Goal: Manage account settings

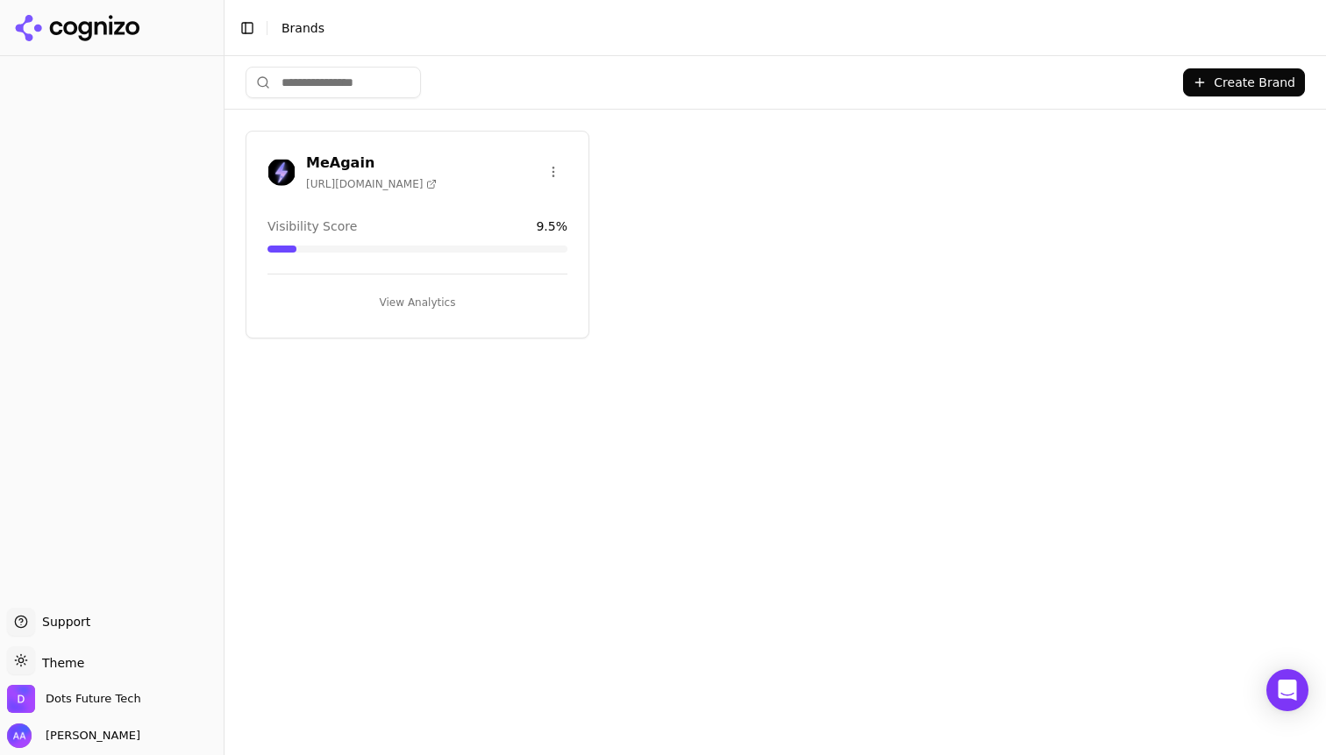
click at [433, 182] on div "MeAgain [URL][DOMAIN_NAME]" at bounding box center [417, 172] width 300 height 39
click at [339, 163] on h3 "MeAgain" at bounding box center [371, 163] width 131 height 21
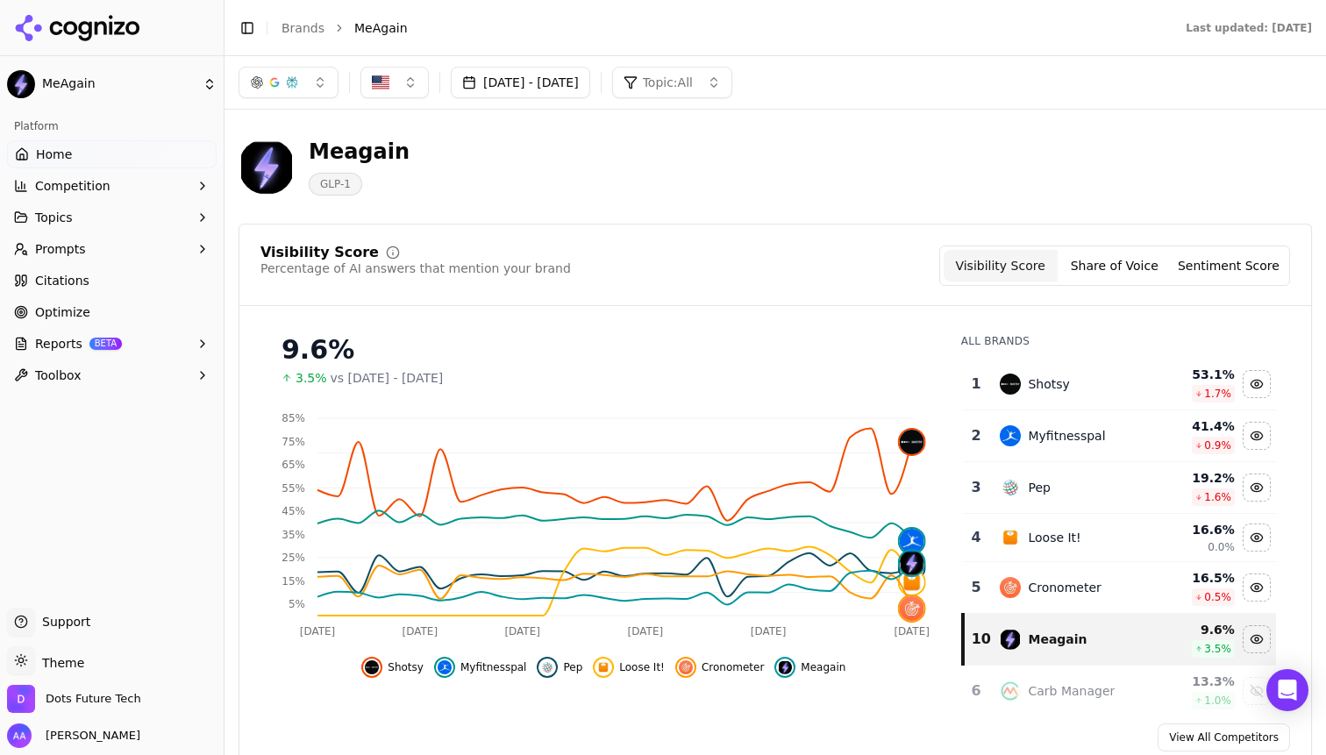
click at [389, 671] on button "Shotsy" at bounding box center [392, 667] width 62 height 21
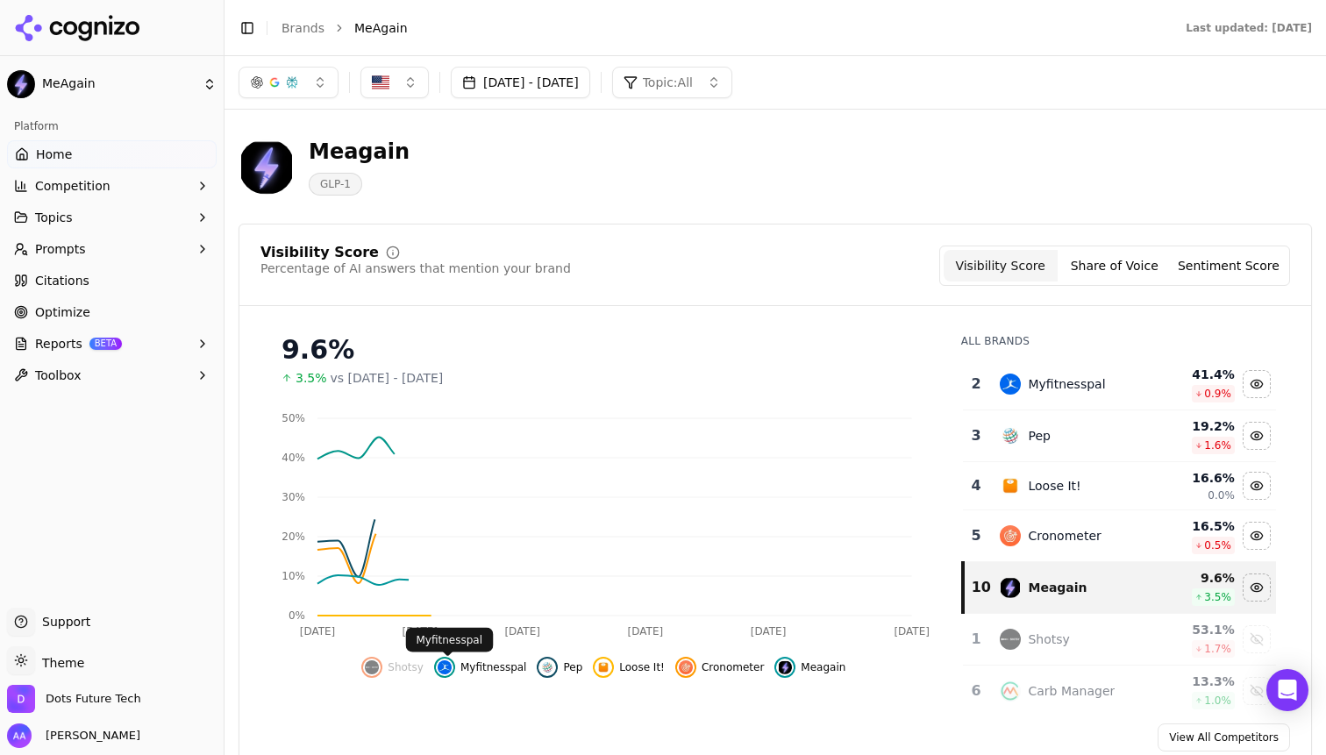
click at [479, 671] on span "Myfitnesspal" at bounding box center [493, 667] width 67 height 14
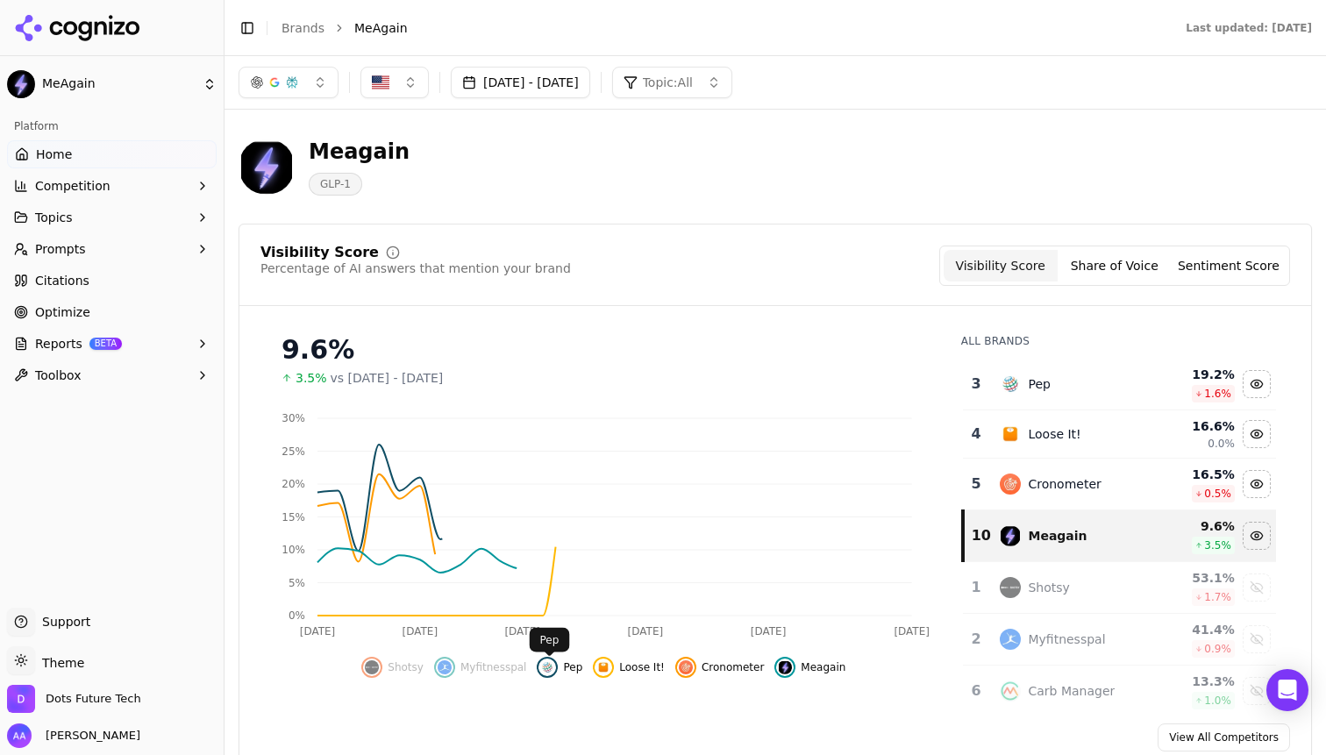
click at [561, 670] on button "Pep" at bounding box center [560, 667] width 46 height 21
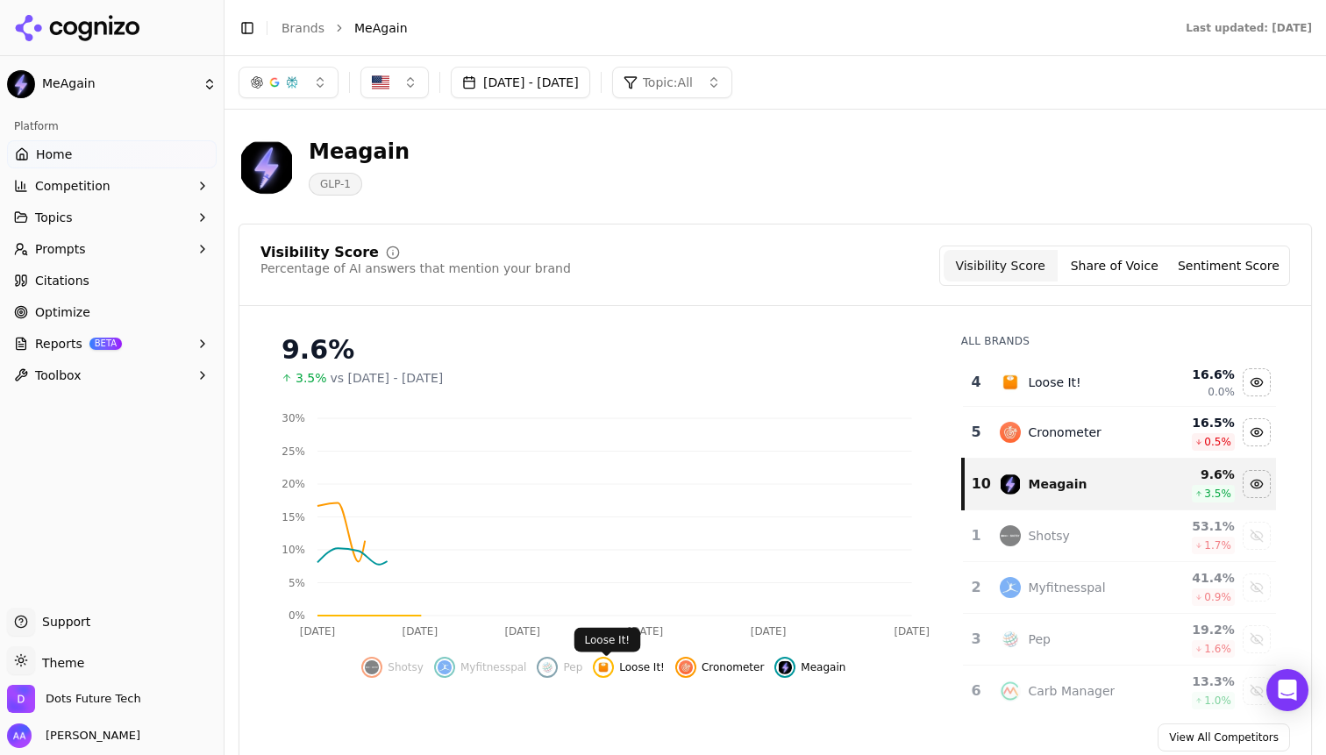
click at [632, 670] on span "Loose It!" at bounding box center [642, 667] width 46 height 14
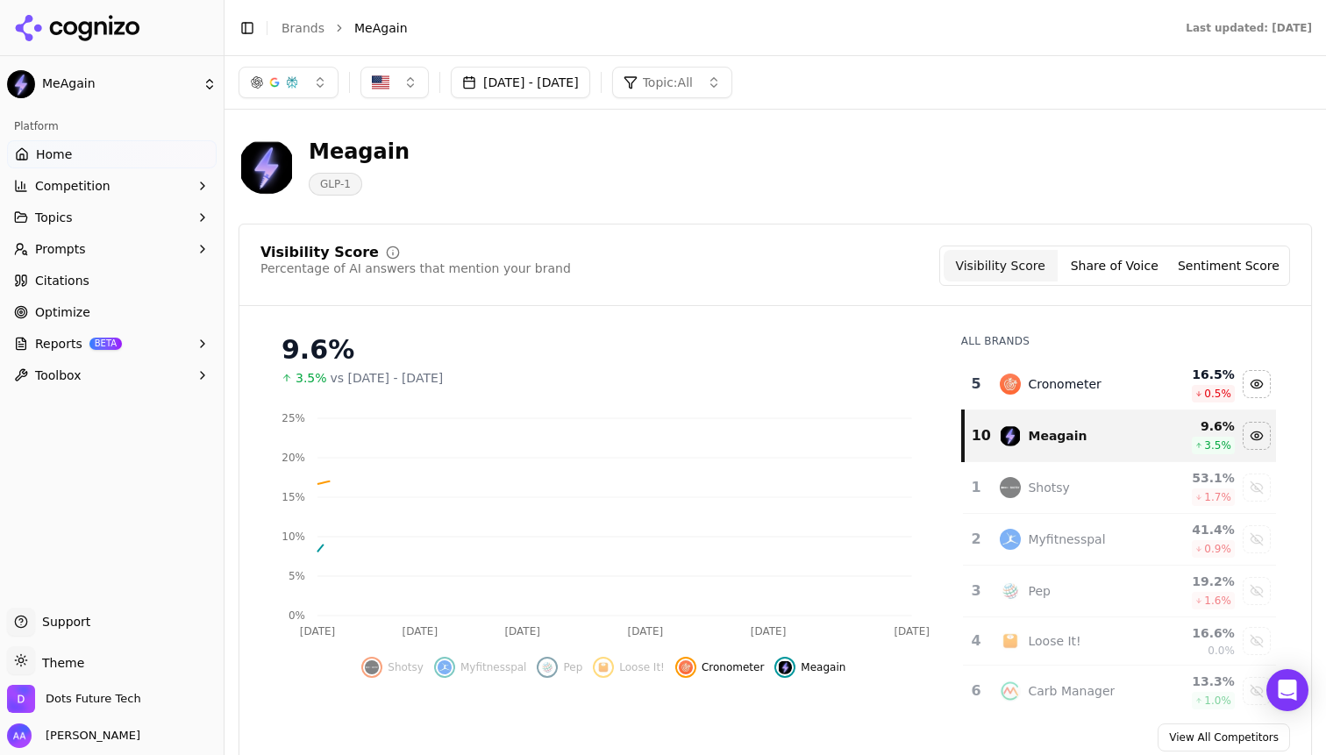
click at [704, 669] on span "Cronometer" at bounding box center [733, 667] width 62 height 14
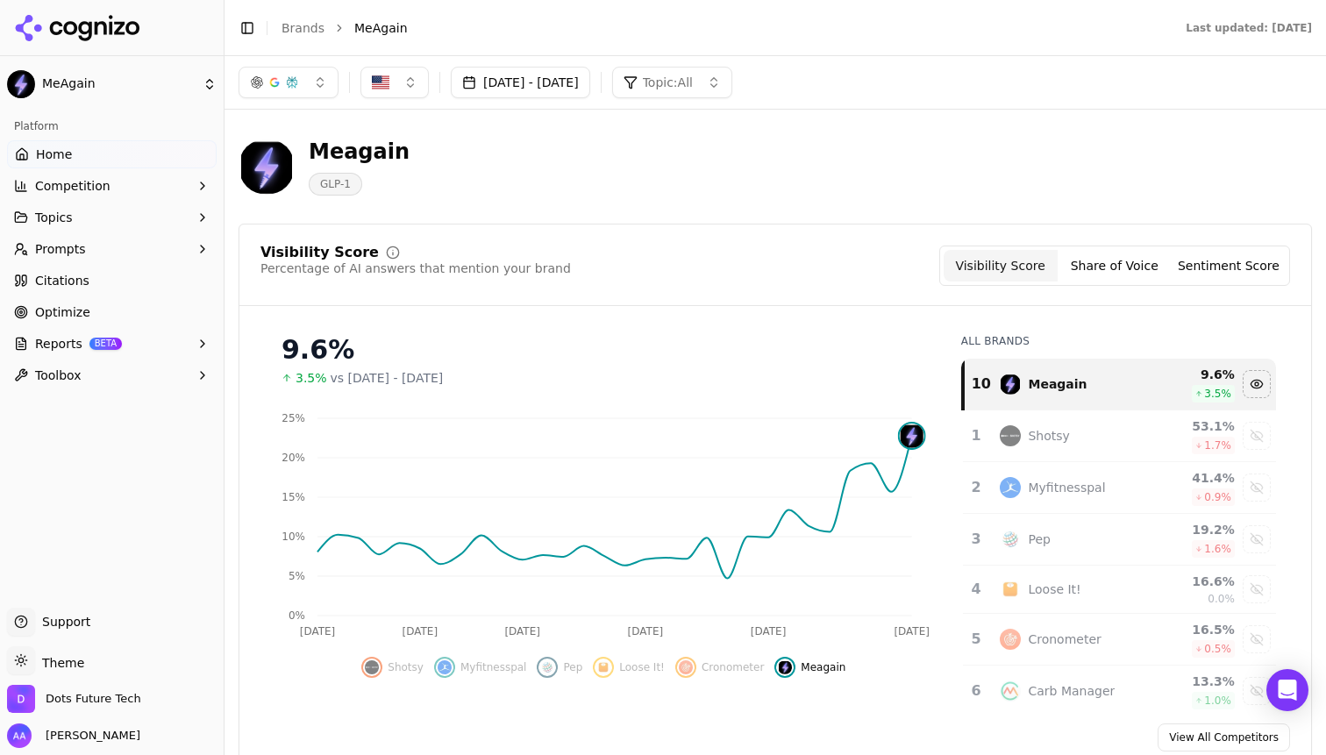
click at [589, 75] on button "[DATE] - [DATE]" at bounding box center [520, 83] width 139 height 32
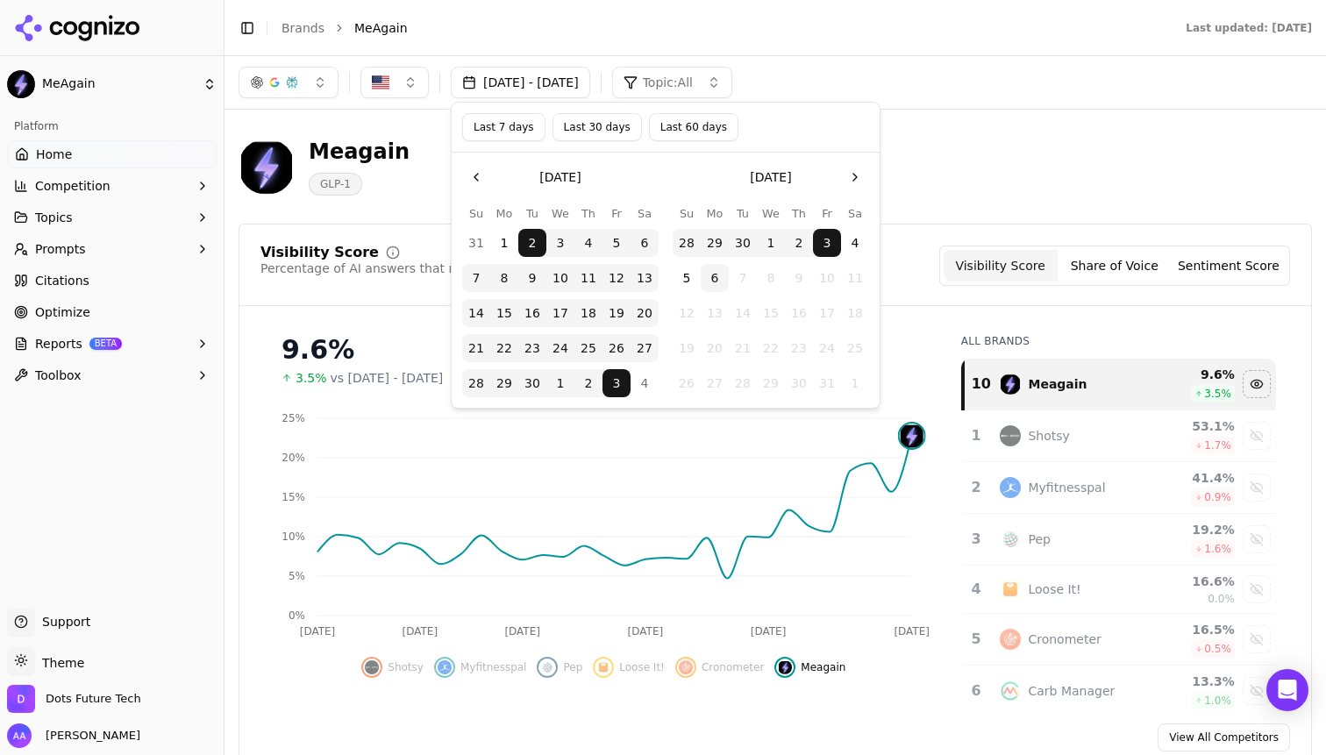
click at [852, 244] on button "4" at bounding box center [855, 243] width 28 height 28
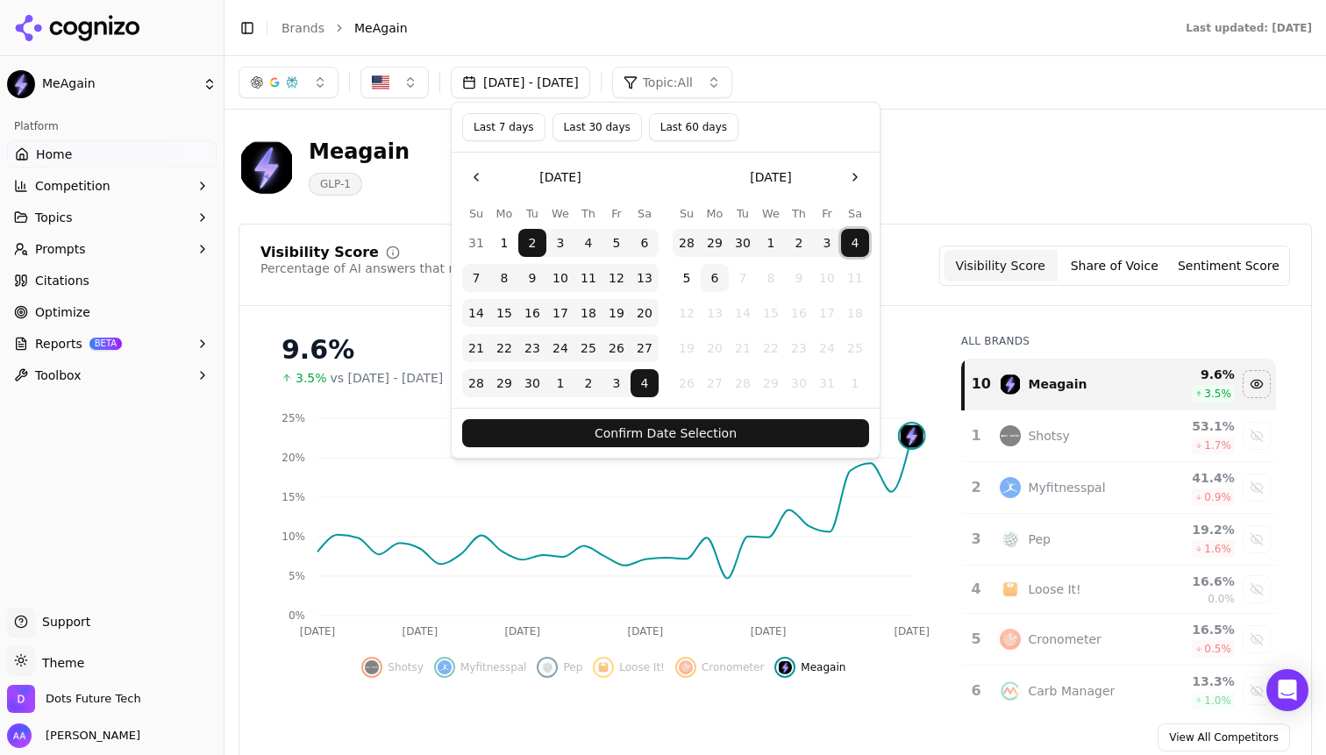
click at [761, 430] on button "Confirm Date Selection" at bounding box center [665, 433] width 407 height 28
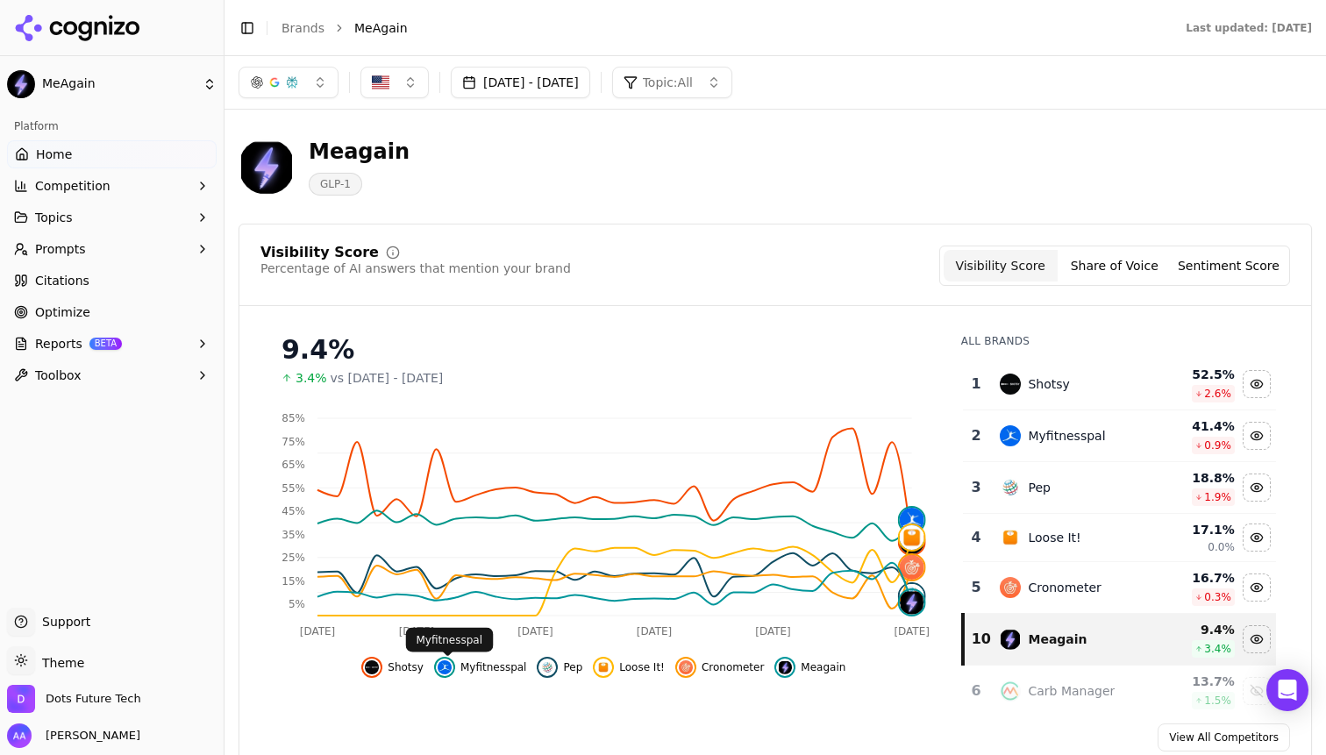
click at [415, 658] on button "Shotsy" at bounding box center [392, 667] width 62 height 21
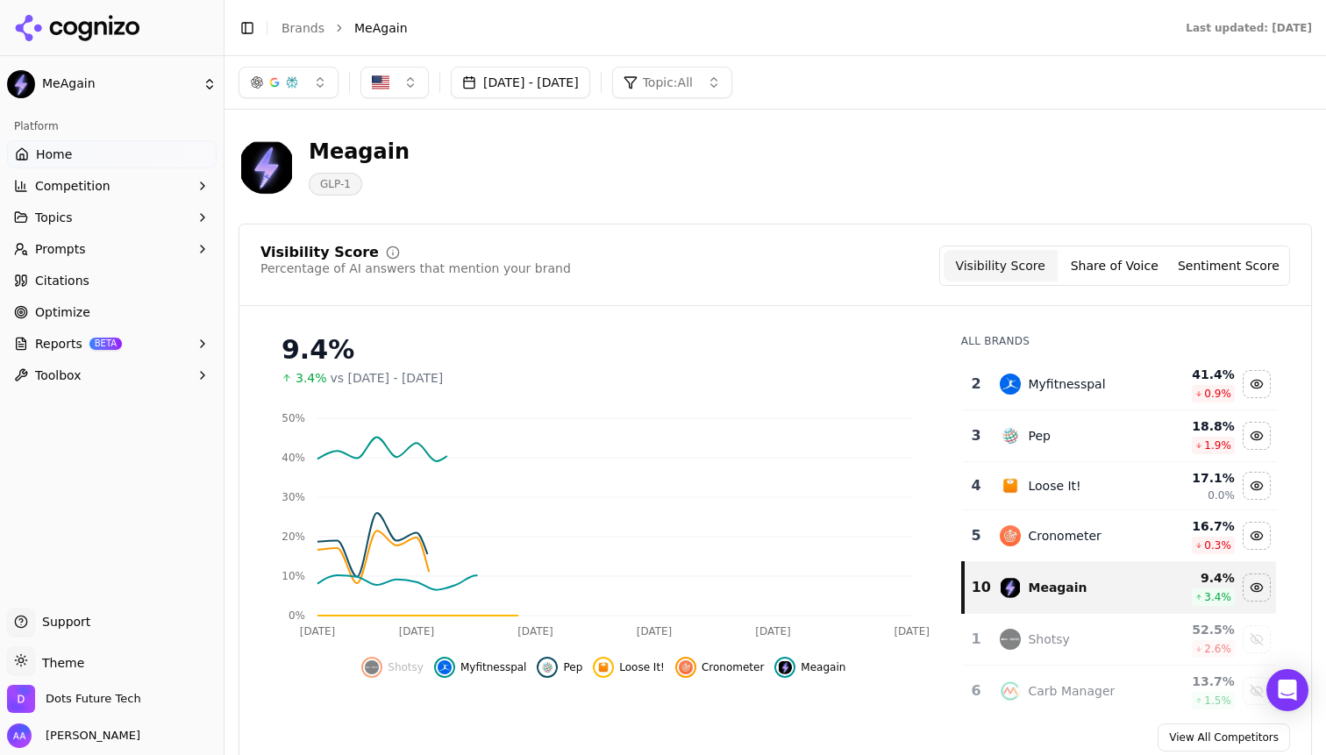
click at [493, 666] on span "Myfitnesspal" at bounding box center [493, 667] width 67 height 14
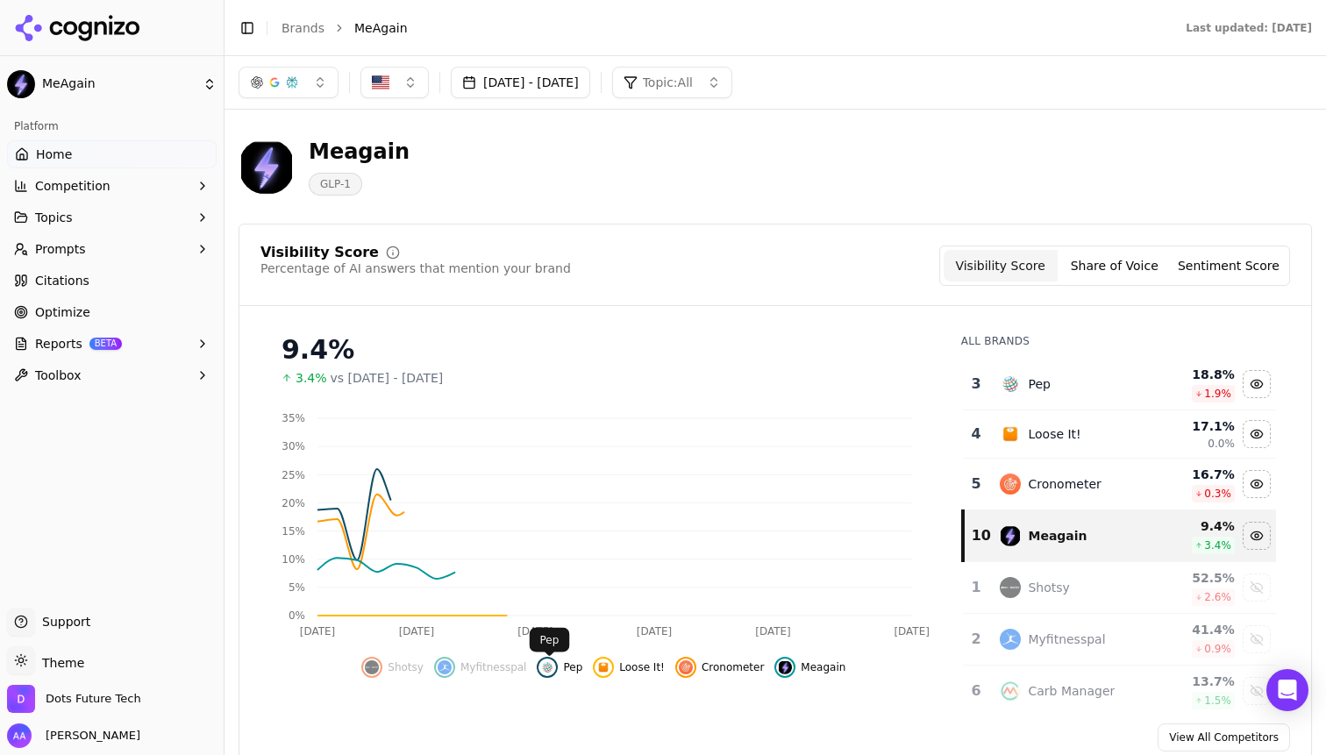
click at [581, 666] on span "Pep" at bounding box center [572, 667] width 19 height 14
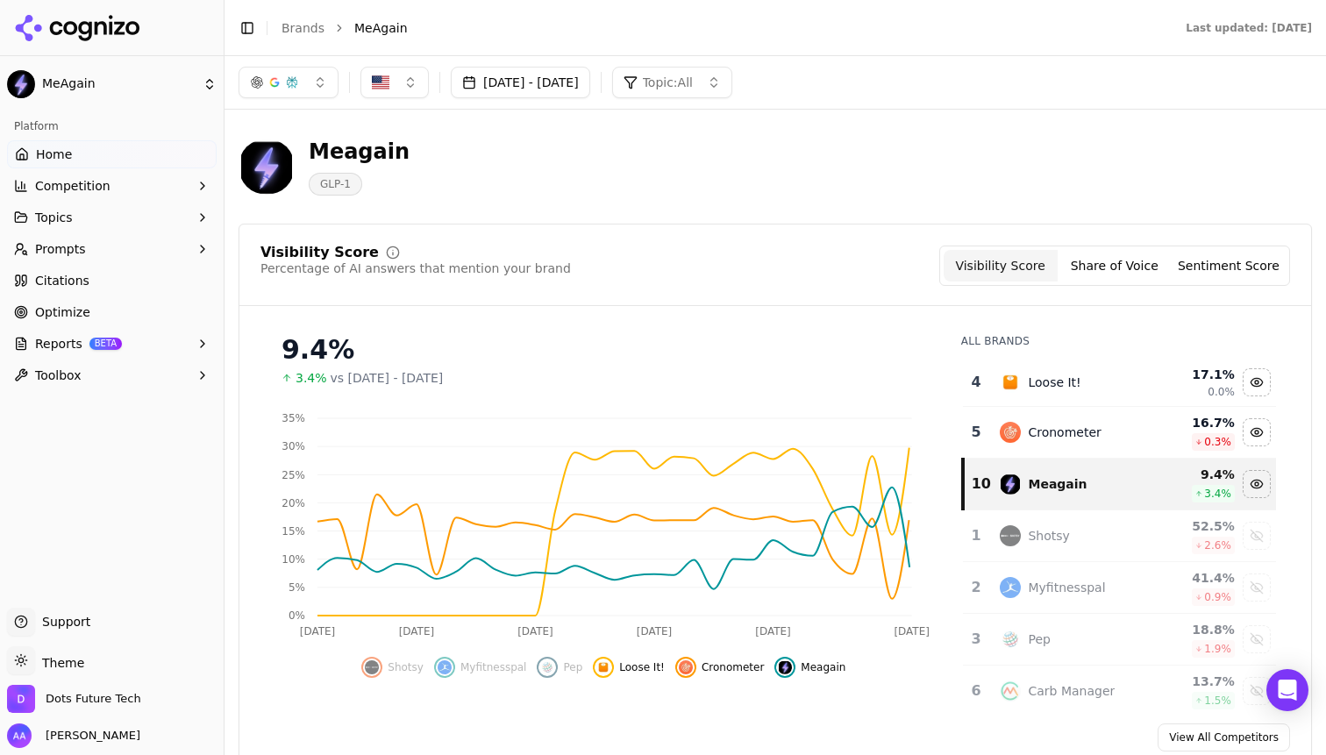
click at [404, 666] on span "Shotsy" at bounding box center [406, 667] width 36 height 14
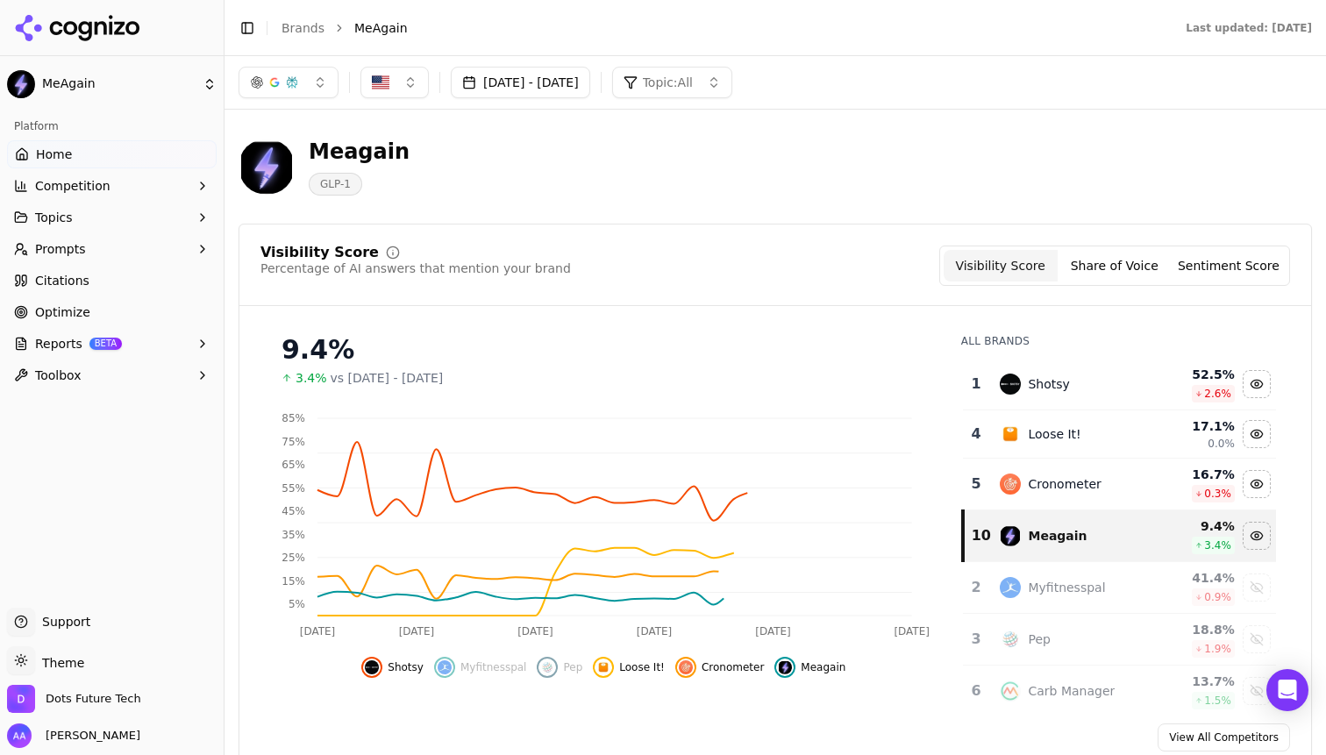
click at [717, 667] on span "Cronometer" at bounding box center [733, 667] width 62 height 14
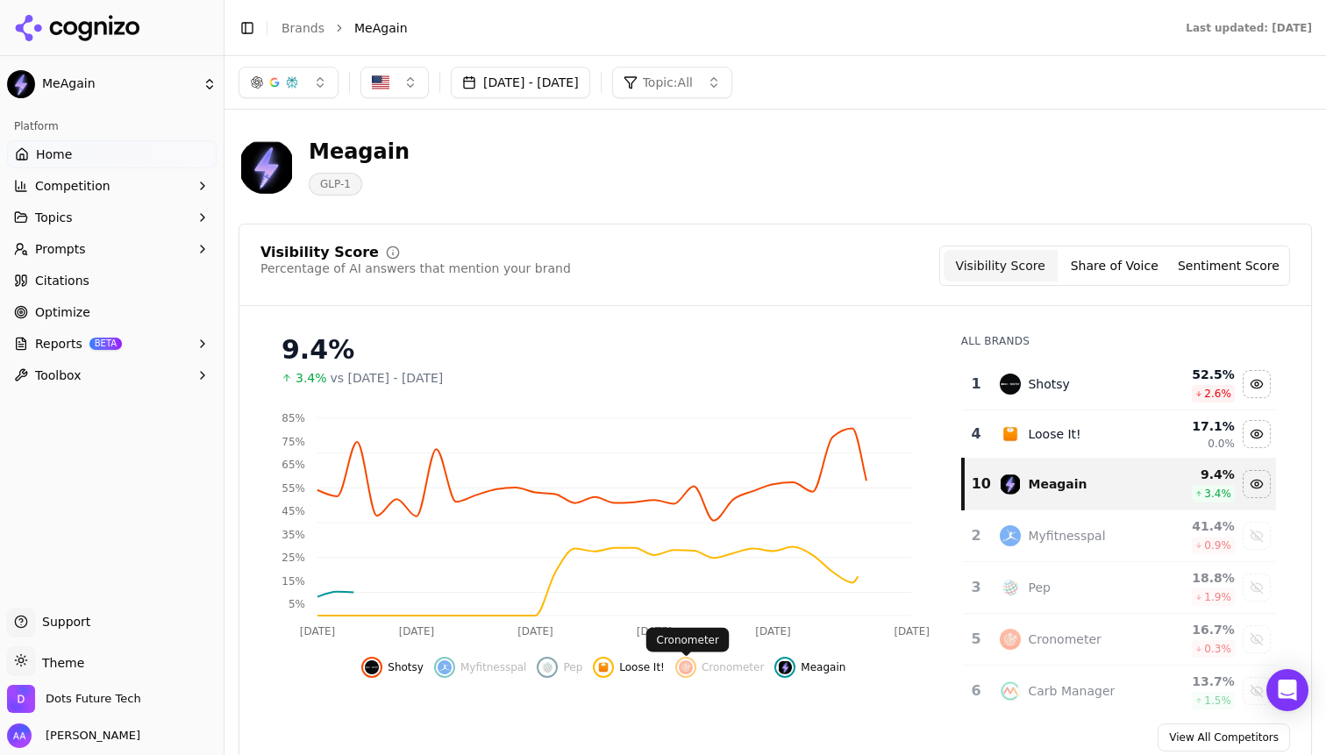
click at [650, 668] on span "Loose It!" at bounding box center [642, 667] width 46 height 14
